Goal: Information Seeking & Learning: Learn about a topic

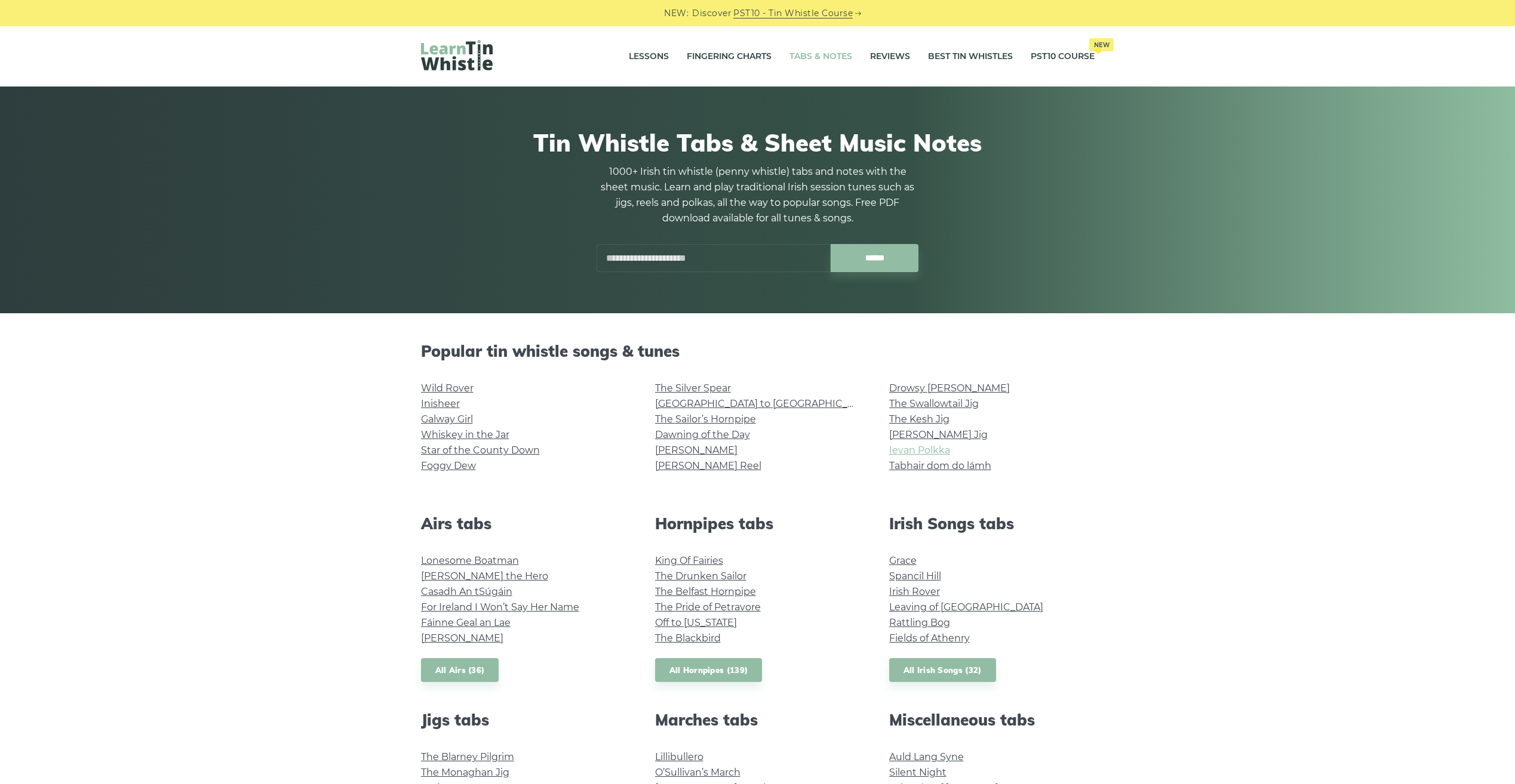
click at [907, 451] on link "Ievan Polkka" at bounding box center [919, 449] width 61 height 11
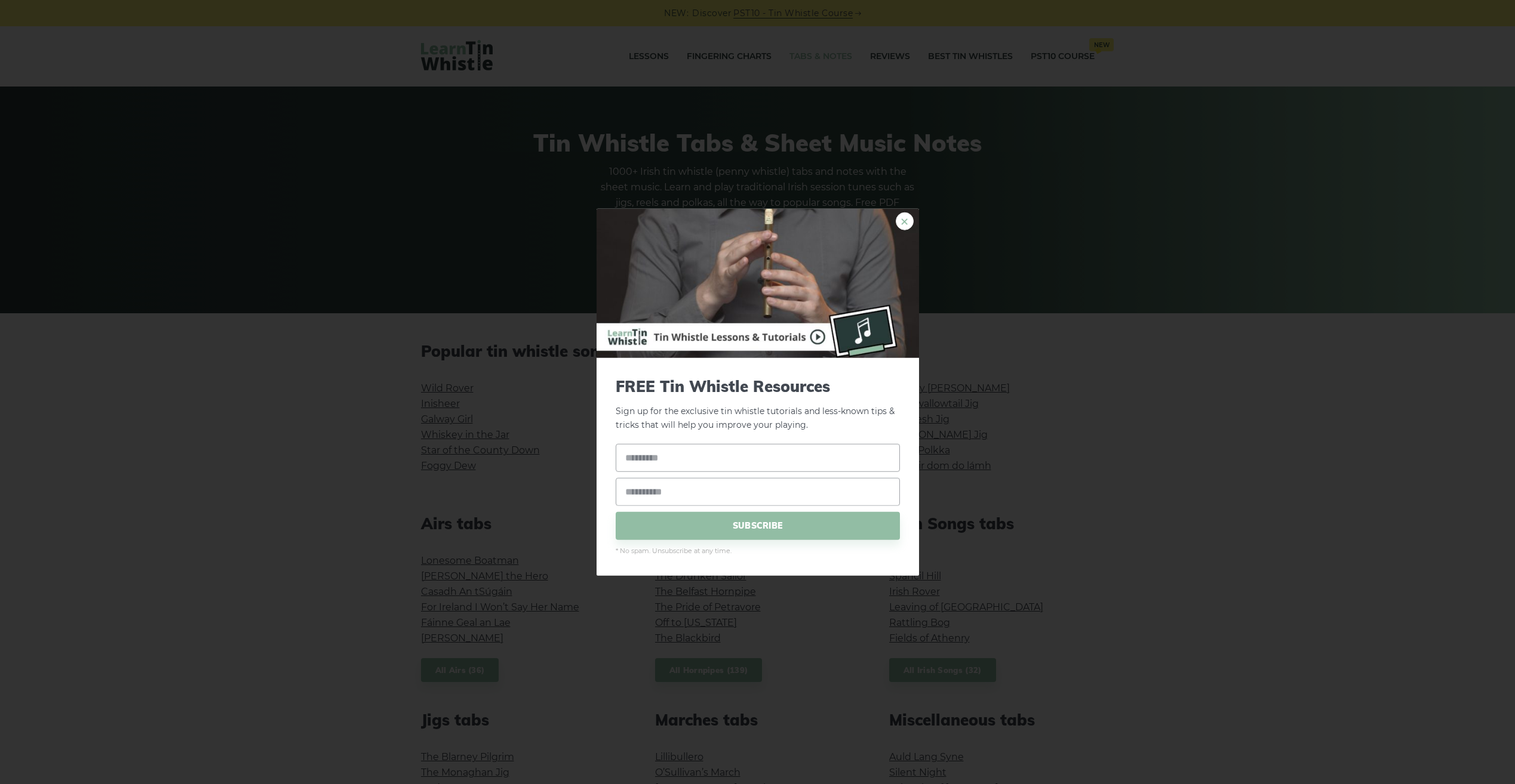
click at [902, 219] on link "×" at bounding box center [905, 221] width 18 height 18
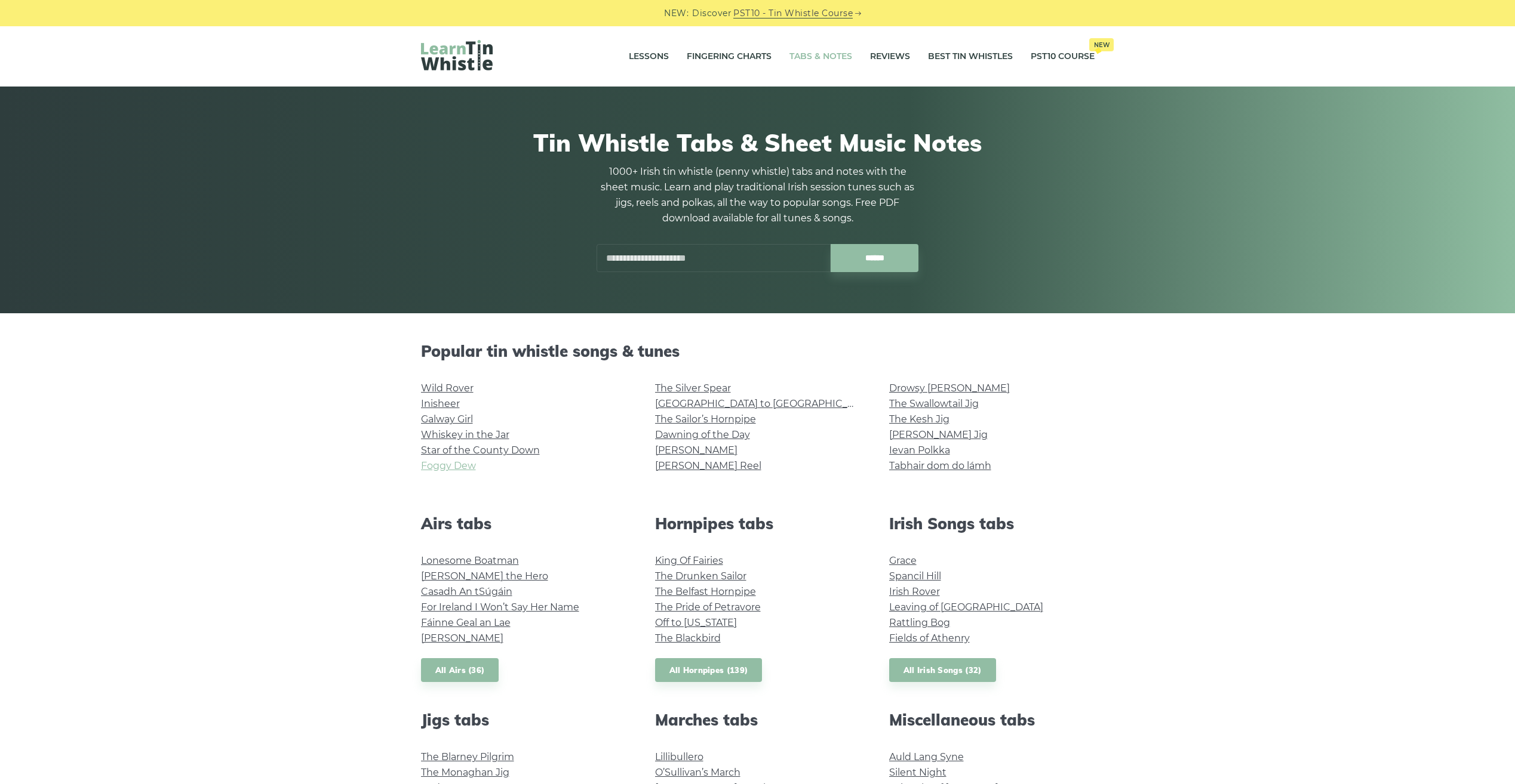
click at [453, 469] on link "Foggy Dew" at bounding box center [449, 465] width 55 height 11
click at [470, 432] on link "Whiskey in the Jar" at bounding box center [465, 434] width 88 height 11
click at [719, 404] on link "Rocky Road to Dublin" at bounding box center [765, 404] width 221 height 11
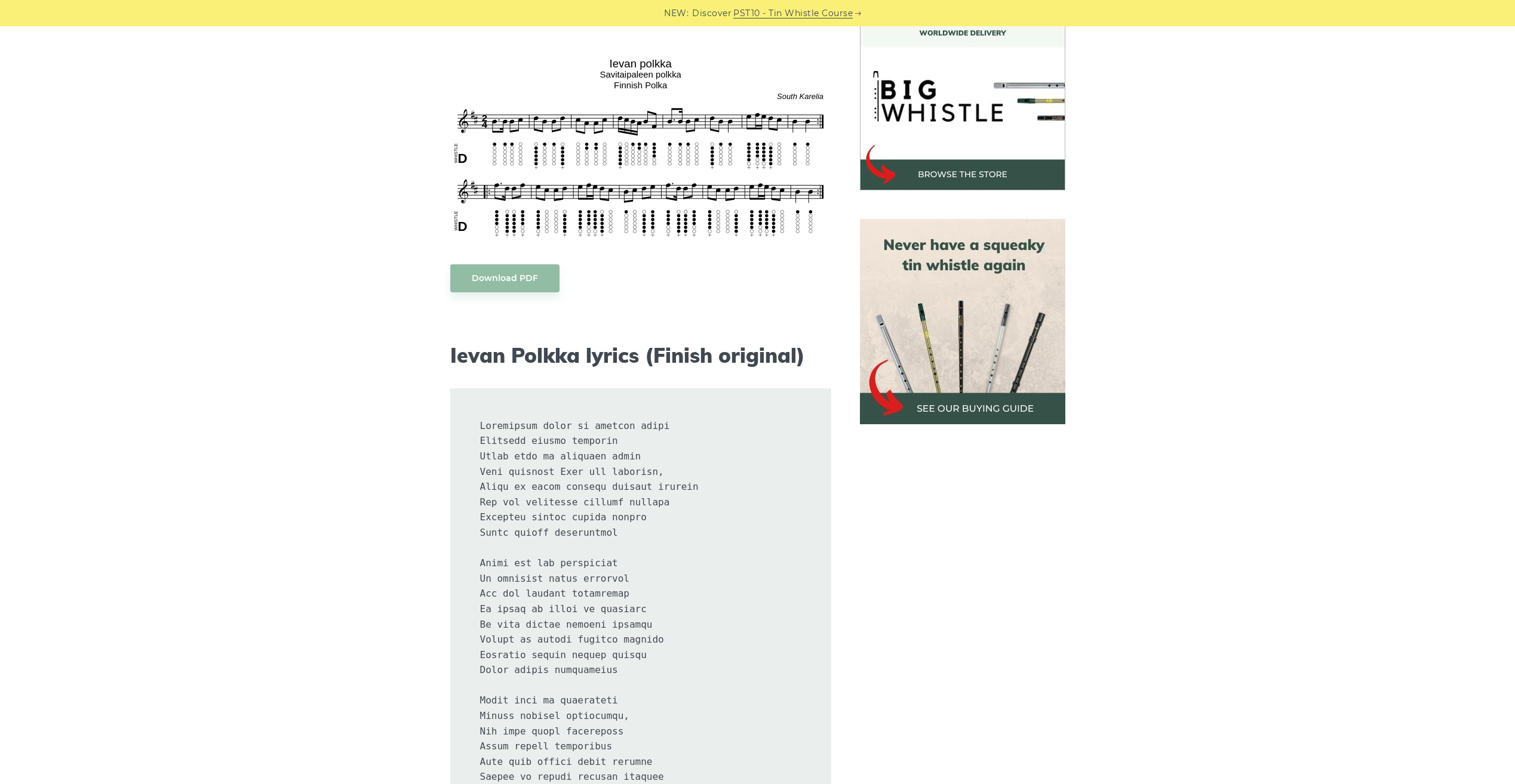
scroll to position [358, 0]
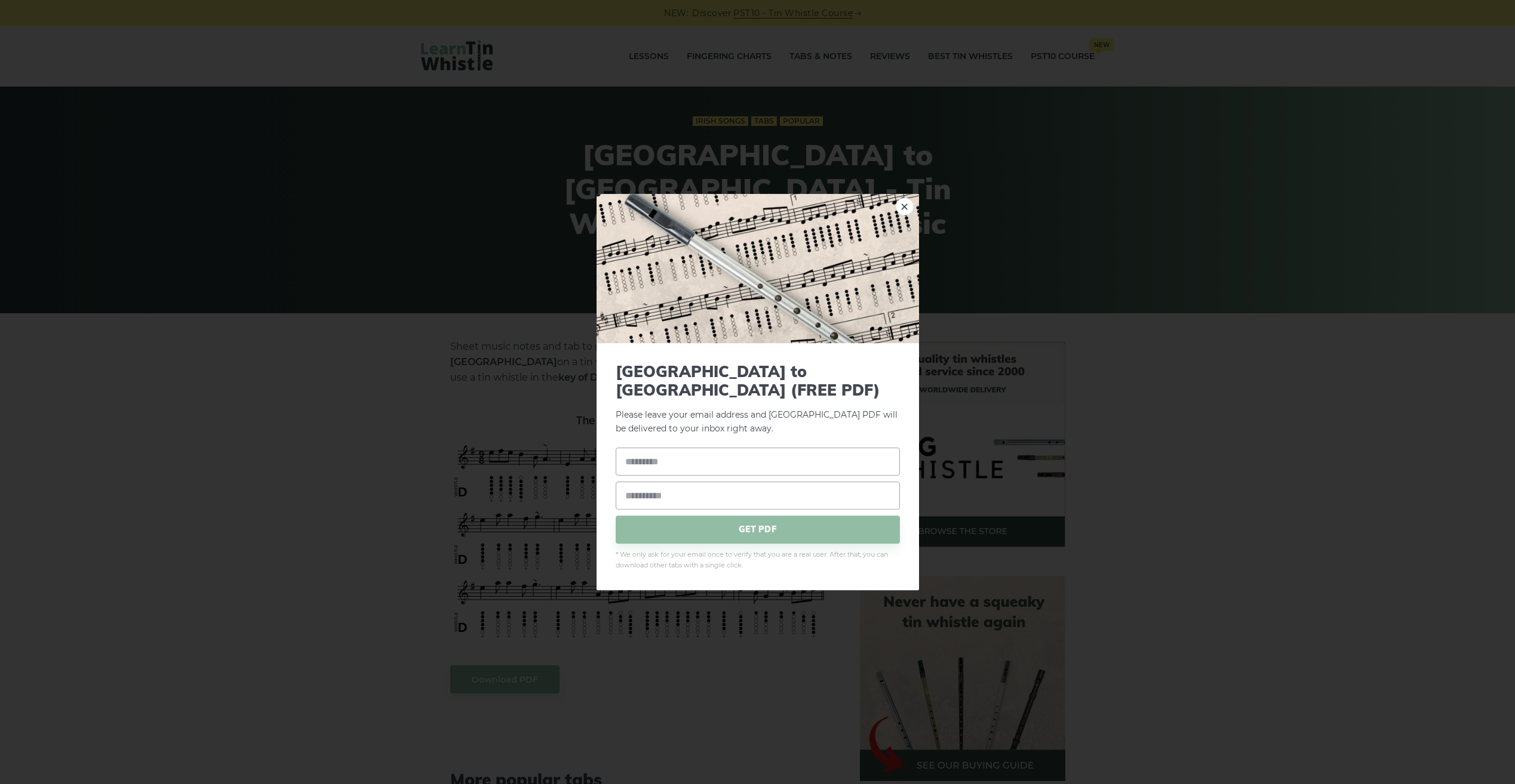
drag, startPoint x: 906, startPoint y: 220, endPoint x: 995, endPoint y: 182, distance: 96.8
click at [908, 215] on link "×" at bounding box center [905, 207] width 18 height 18
